Goal: Task Accomplishment & Management: Manage account settings

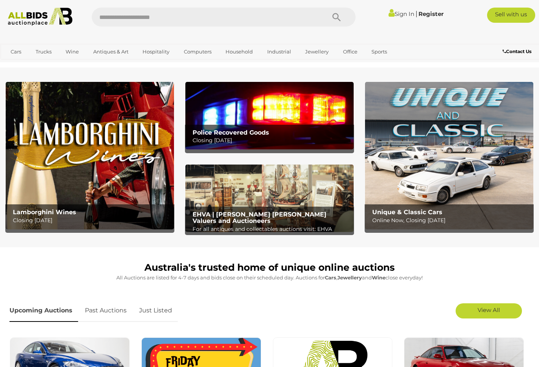
click at [395, 11] on link "Sign In" at bounding box center [401, 13] width 26 height 7
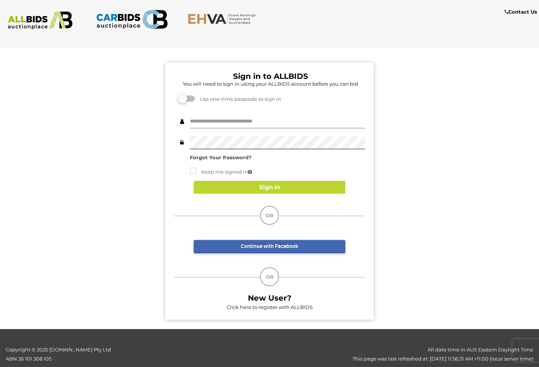
click at [274, 122] on input "text" at bounding box center [277, 121] width 175 height 13
type input "**********"
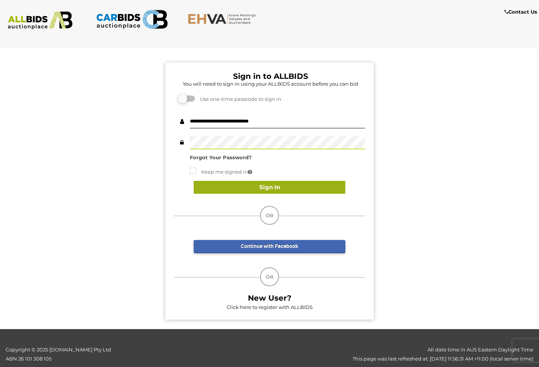
click at [253, 185] on button "Sign In" at bounding box center [270, 187] width 152 height 13
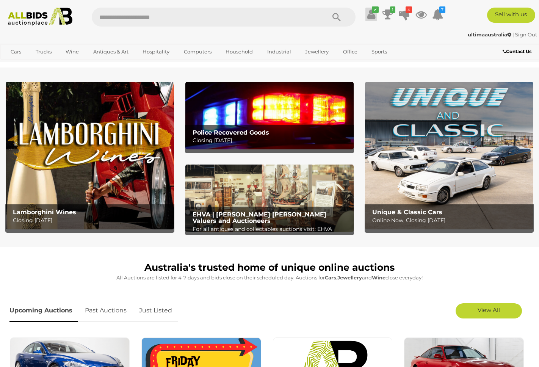
click at [372, 12] on icon "✔" at bounding box center [375, 9] width 7 height 6
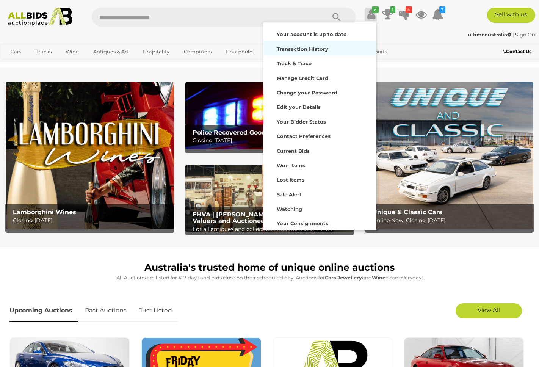
click at [307, 48] on strong "Transaction History" at bounding box center [303, 49] width 52 height 6
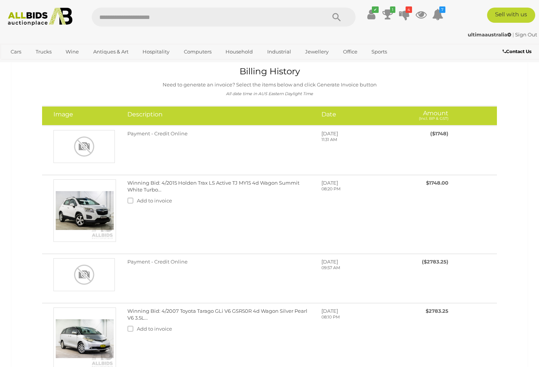
scroll to position [18, 0]
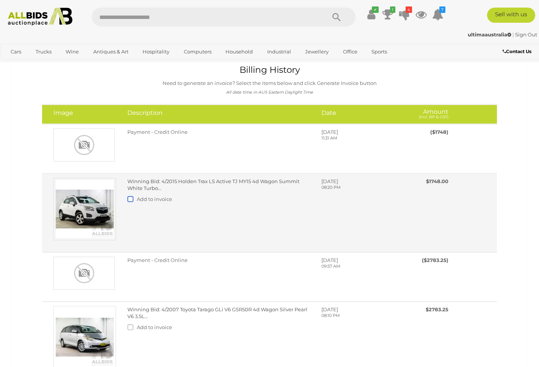
click at [130, 198] on label at bounding box center [131, 199] width 9 height 6
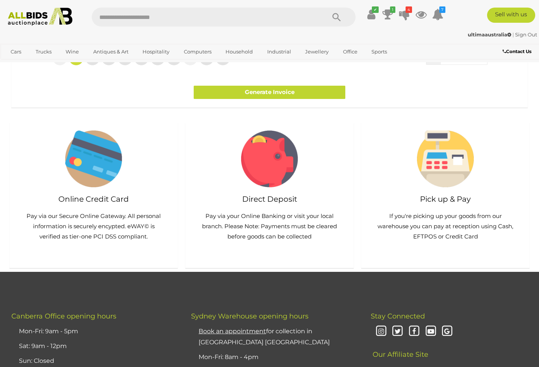
scroll to position [710, 0]
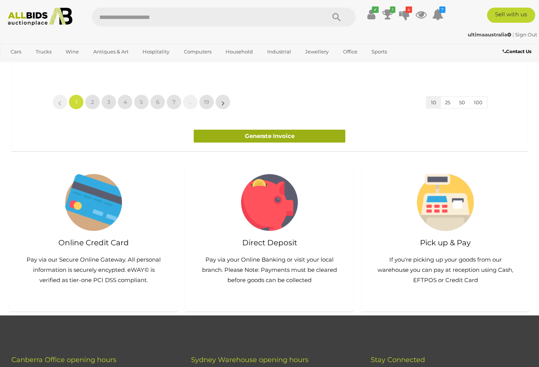
click at [291, 131] on link "Generate Invoice" at bounding box center [270, 136] width 152 height 13
